Goal: Task Accomplishment & Management: Manage account settings

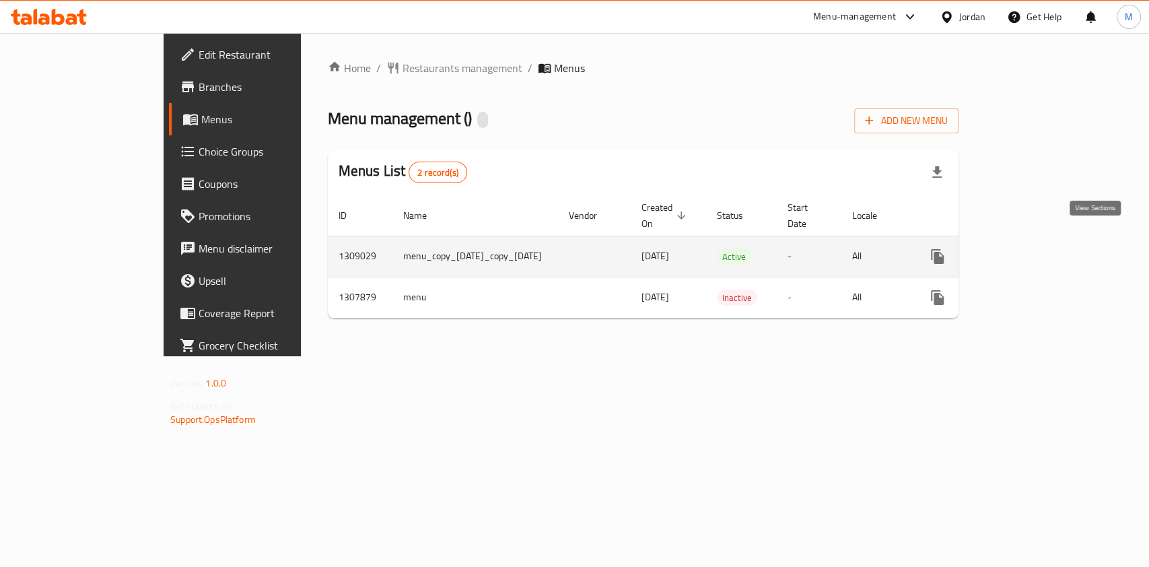
click at [1050, 241] on link "enhanced table" at bounding box center [1034, 256] width 32 height 32
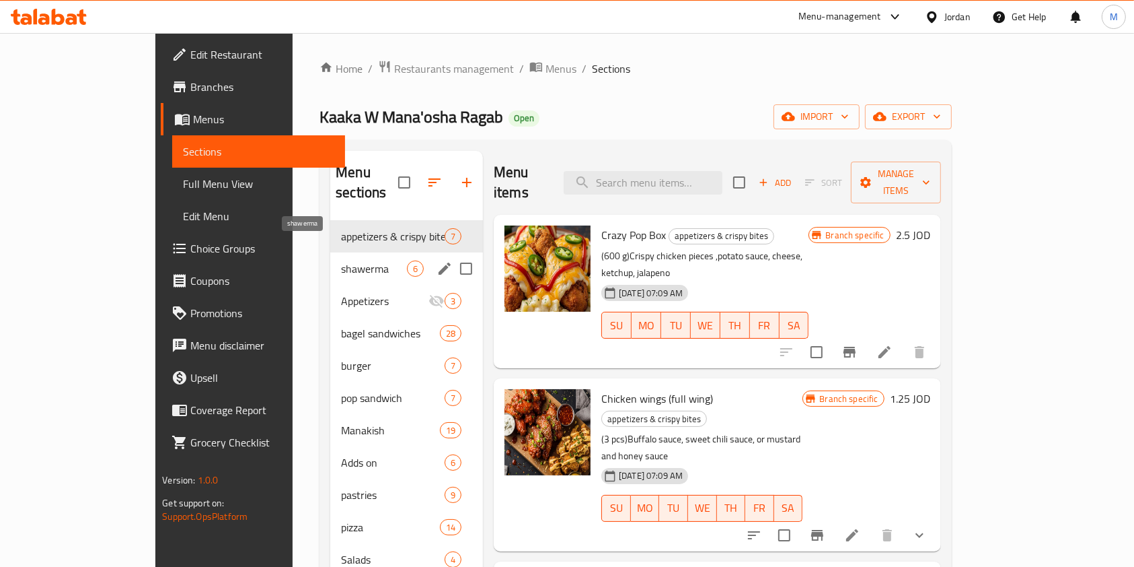
click at [341, 260] on span "shawerma" at bounding box center [374, 268] width 66 height 16
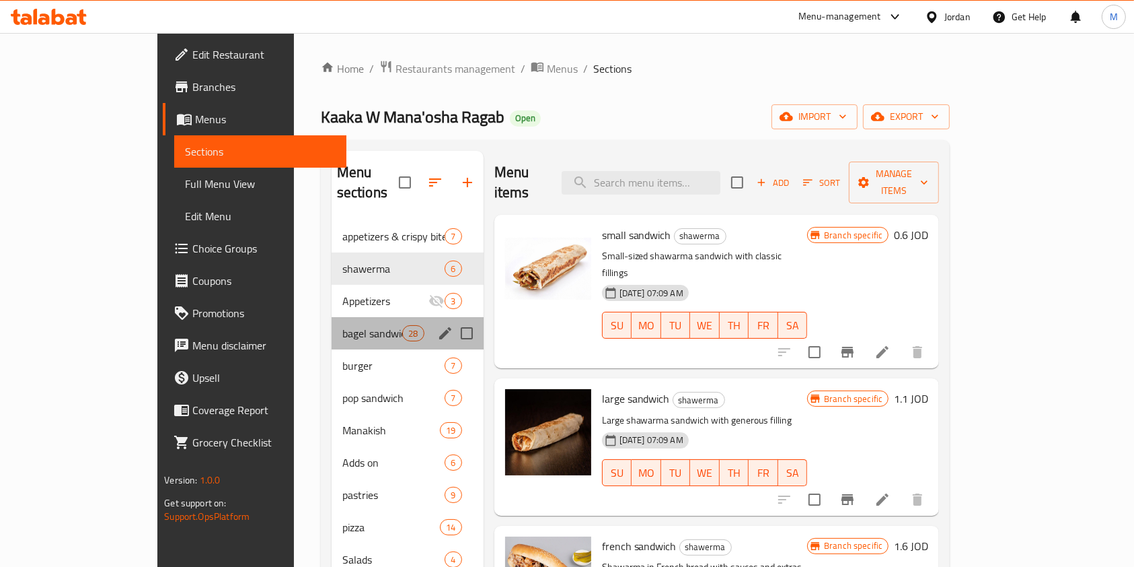
click at [332, 317] on div "bagel sandwiches 28" at bounding box center [408, 333] width 152 height 32
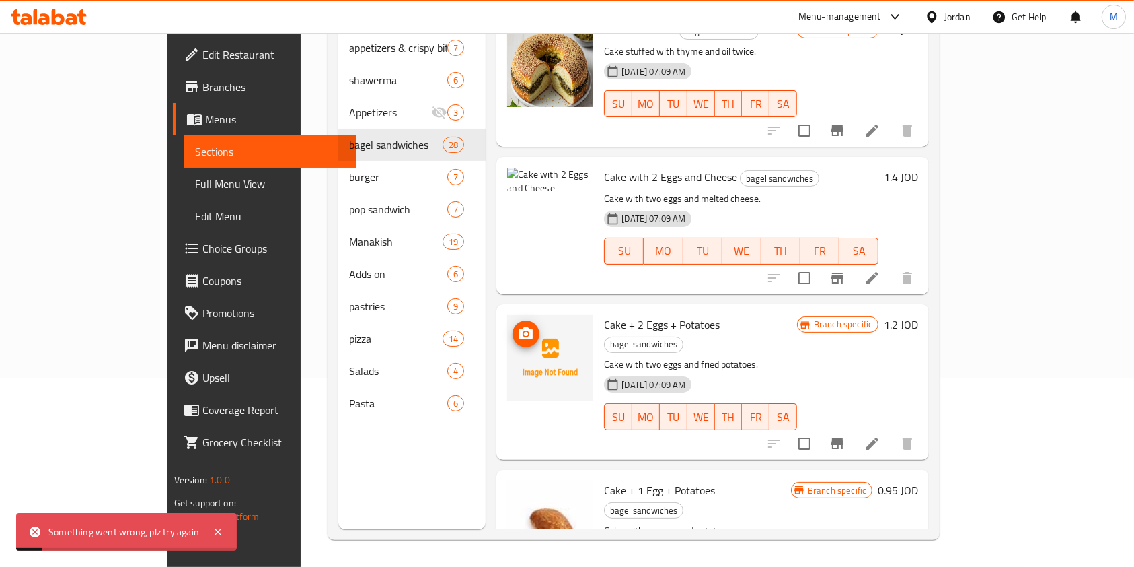
scroll to position [2506, 0]
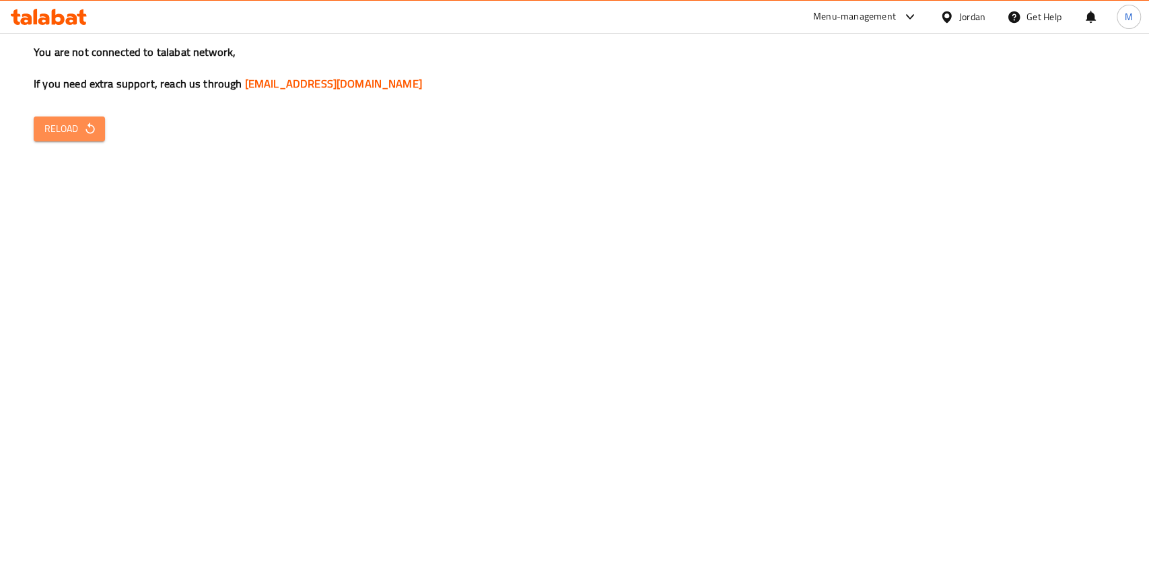
click at [100, 131] on button "Reload" at bounding box center [69, 128] width 71 height 25
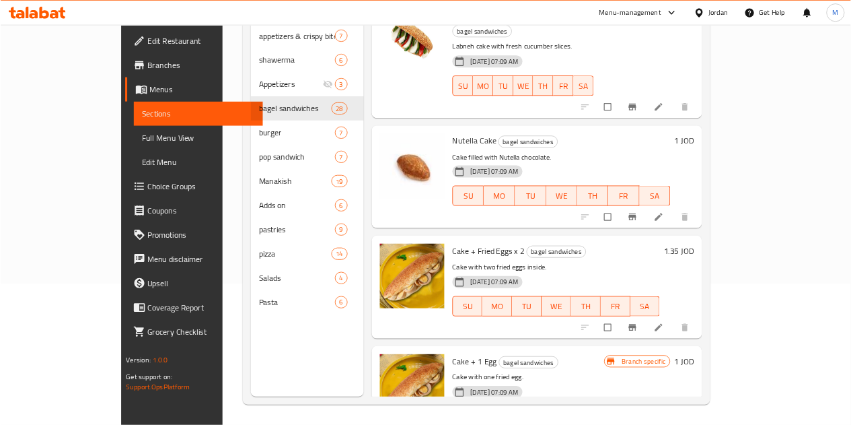
scroll to position [1788, 0]
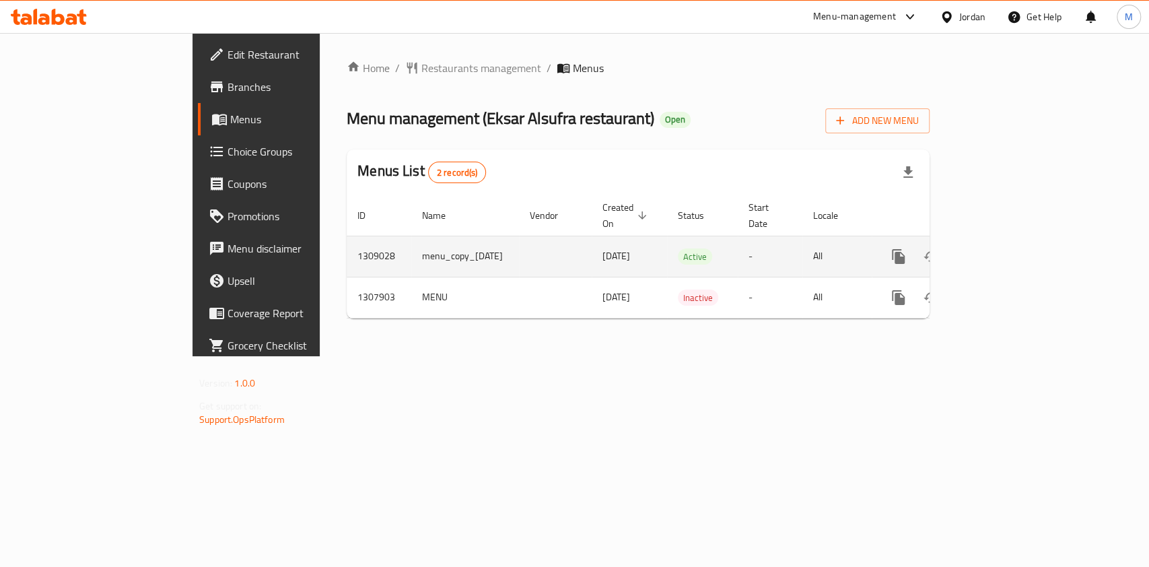
click at [1003, 248] on icon "enhanced table" at bounding box center [995, 256] width 16 height 16
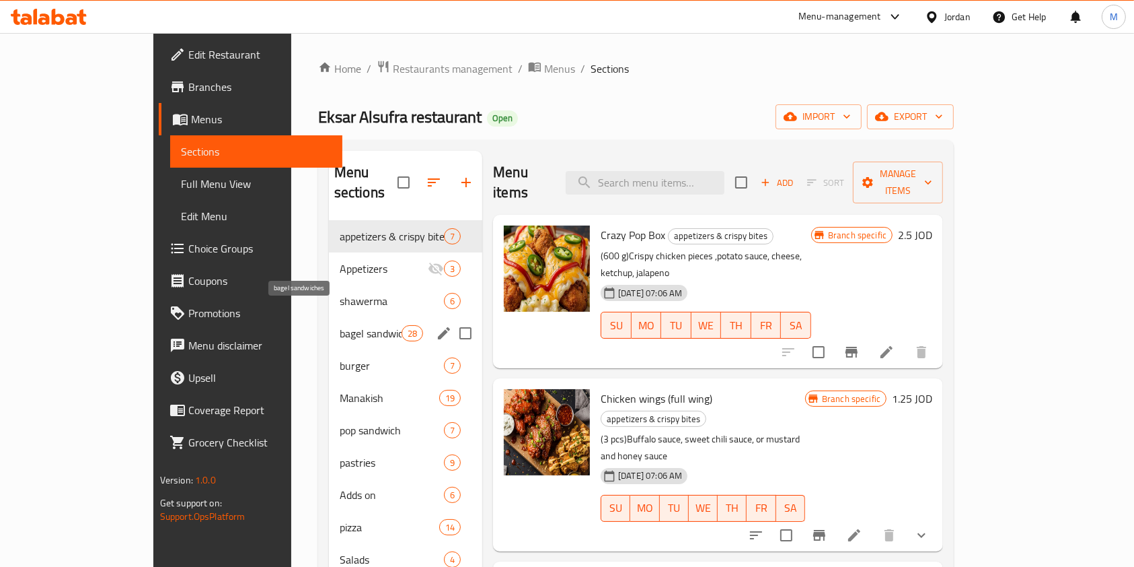
click at [340, 325] on span "bagel sandwiches" at bounding box center [371, 333] width 62 height 16
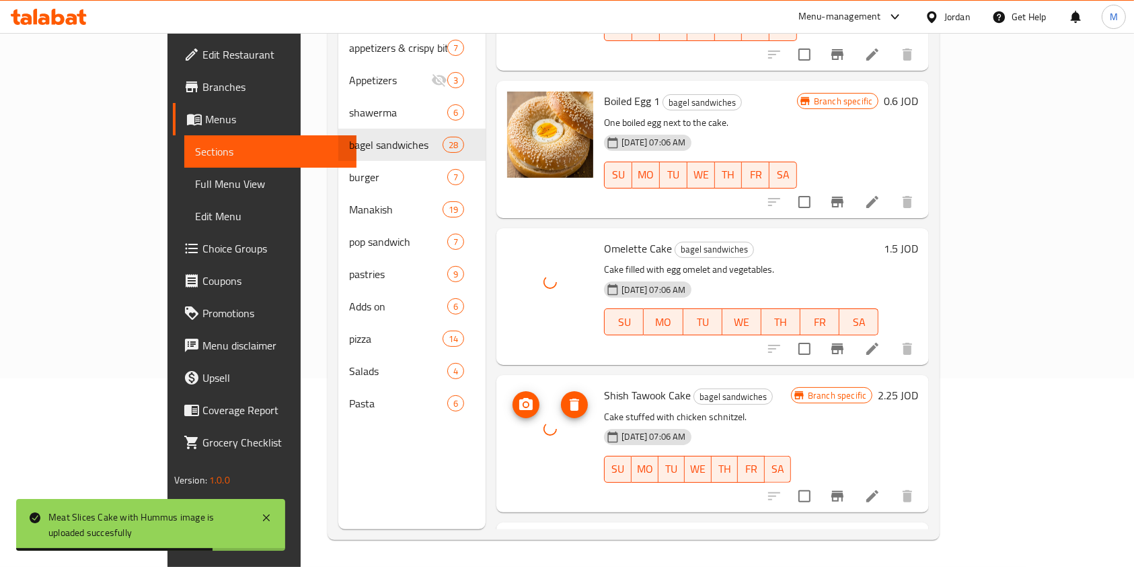
scroll to position [3403, 0]
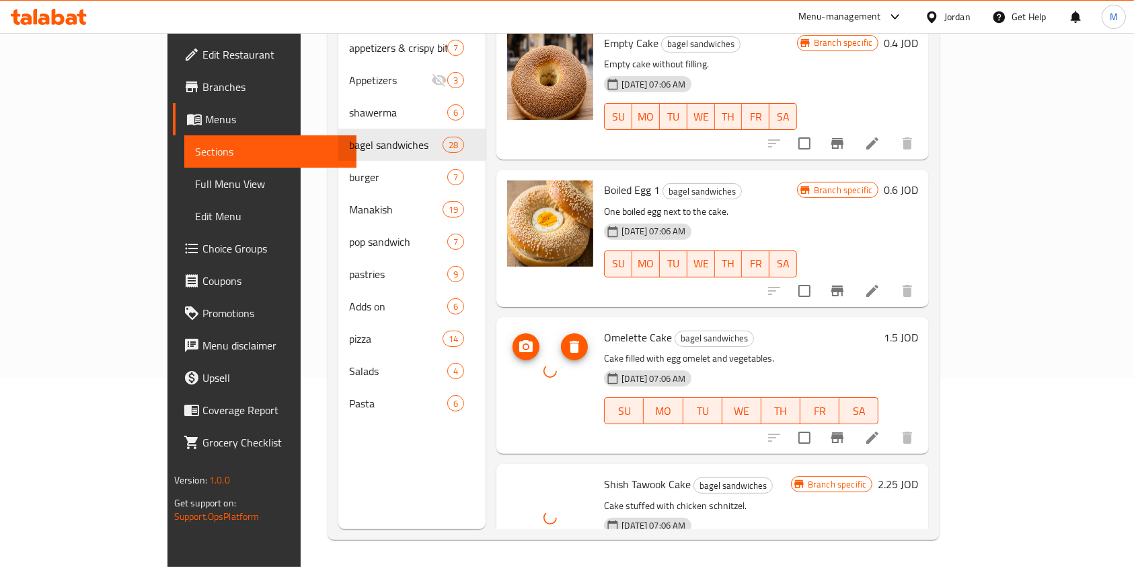
drag, startPoint x: 519, startPoint y: 368, endPoint x: 501, endPoint y: 296, distance: 74.4
click at [507, 328] on div at bounding box center [550, 371] width 86 height 86
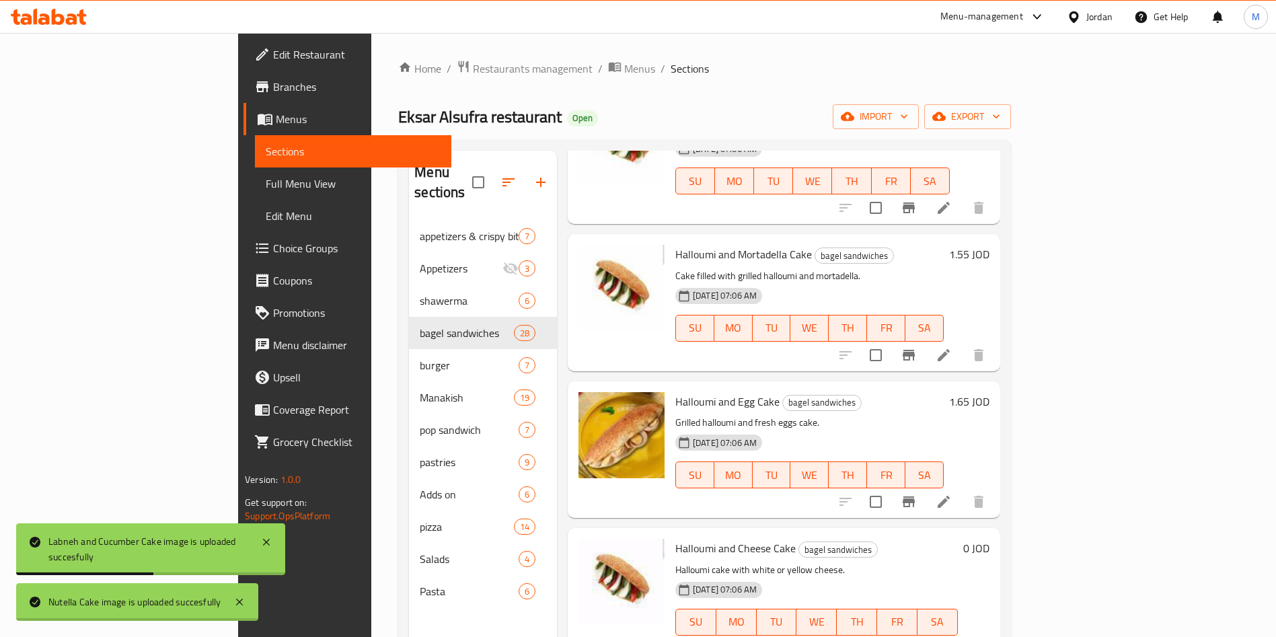
scroll to position [706, 0]
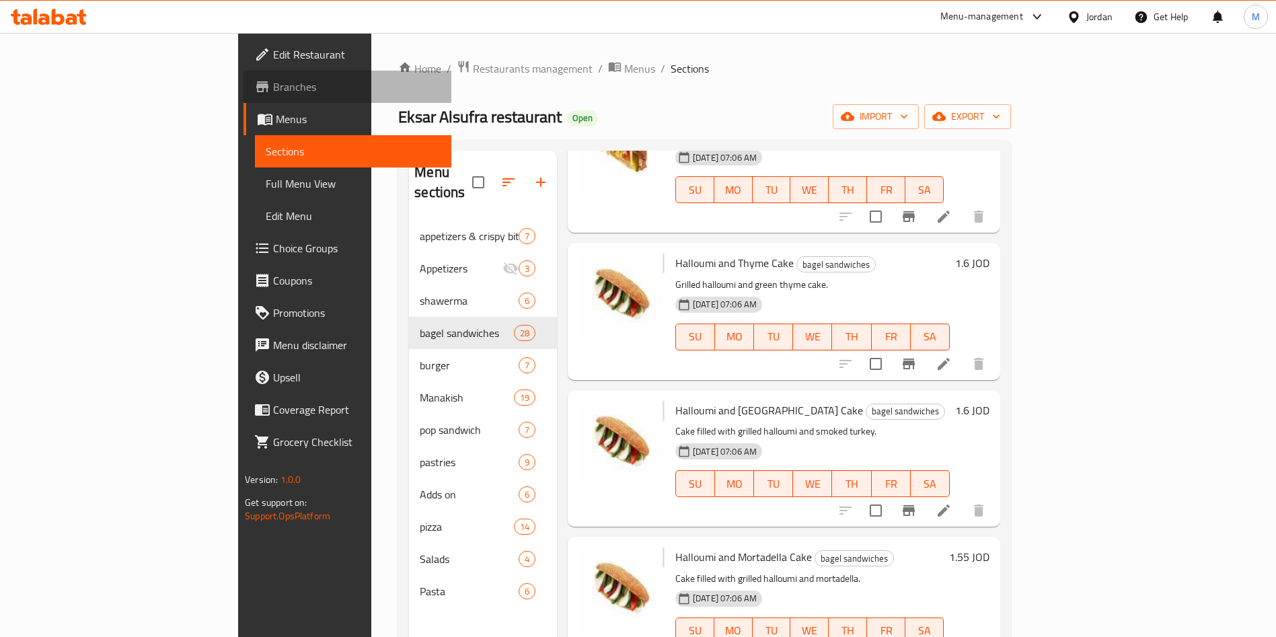
click at [273, 81] on span "Branches" at bounding box center [357, 87] width 168 height 16
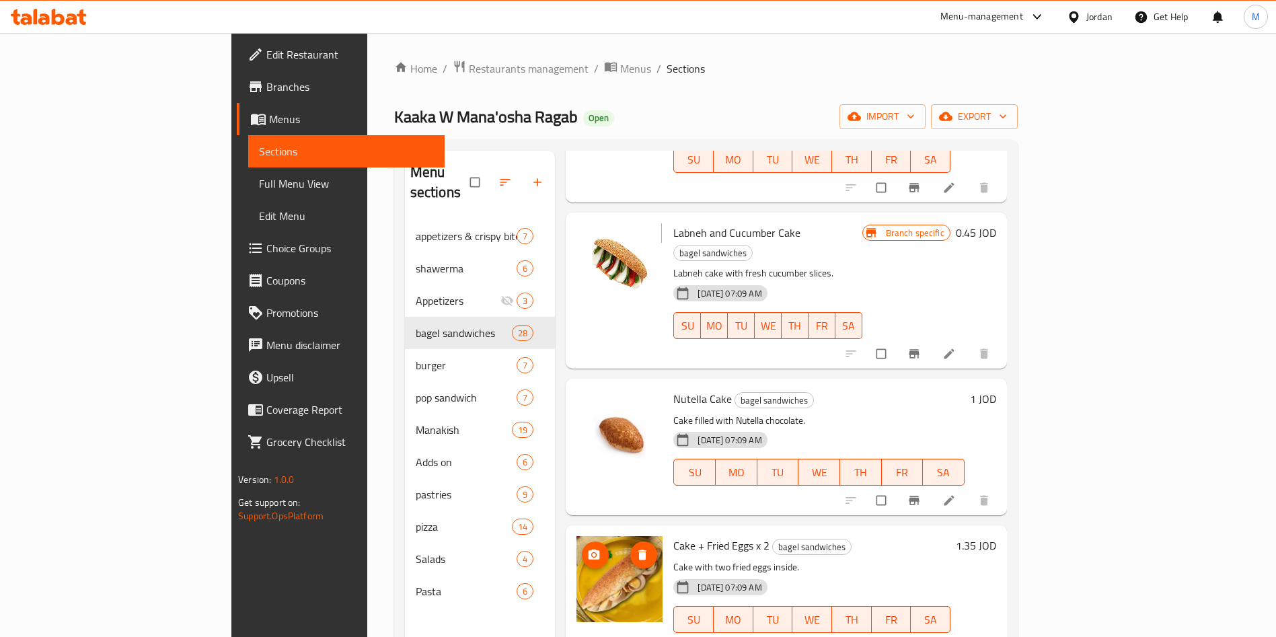
scroll to position [1817, 0]
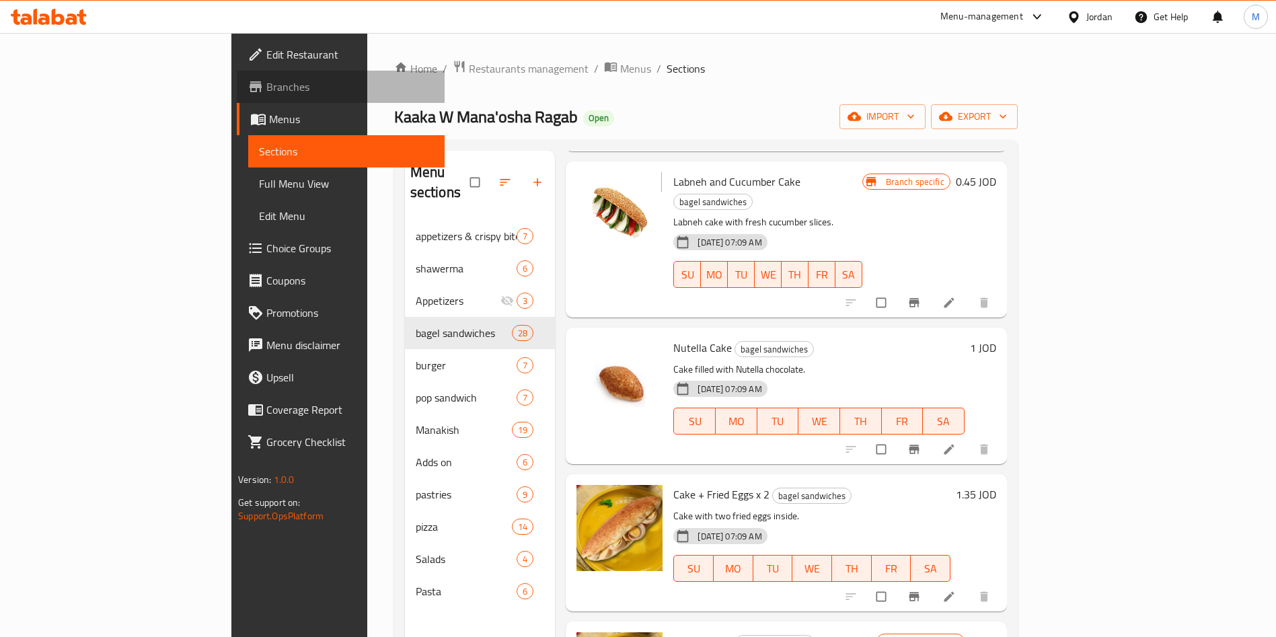
click at [266, 90] on span "Branches" at bounding box center [350, 87] width 168 height 16
